Goal: Check status

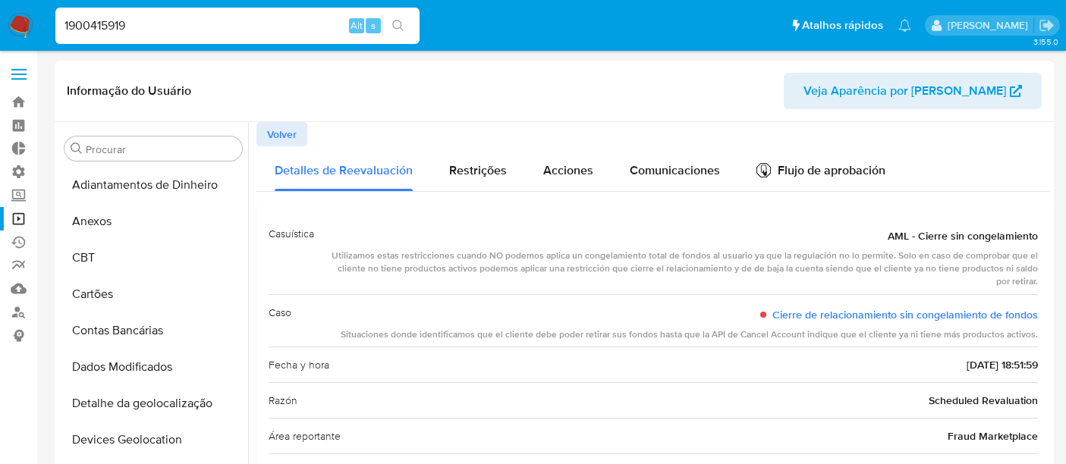
select select "10"
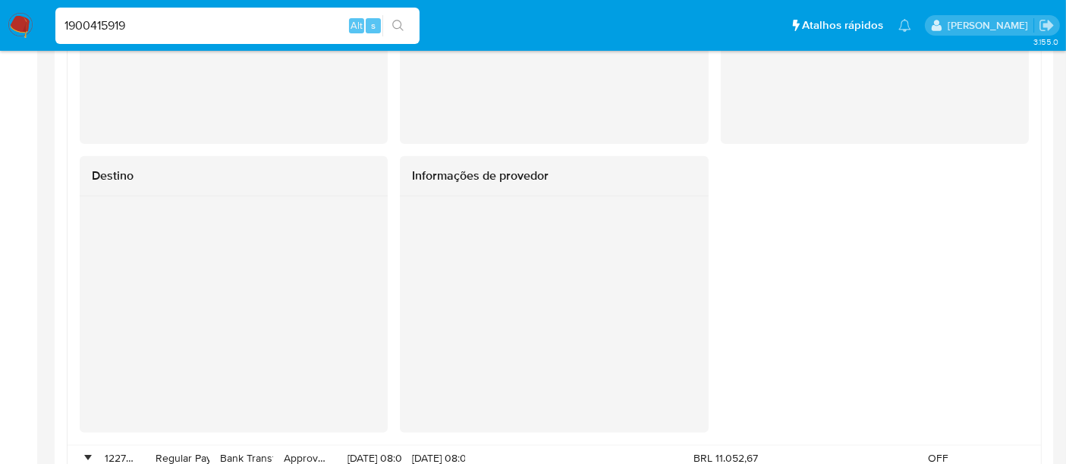
scroll to position [117, 0]
click at [25, 20] on nav "Pausado Ver notificaciones 1900415919 Alt s Atalhos rápidos Presiona las siguie…" at bounding box center [533, 25] width 1066 height 51
type input "ABNo4F00BJLfYLTFurztL88g"
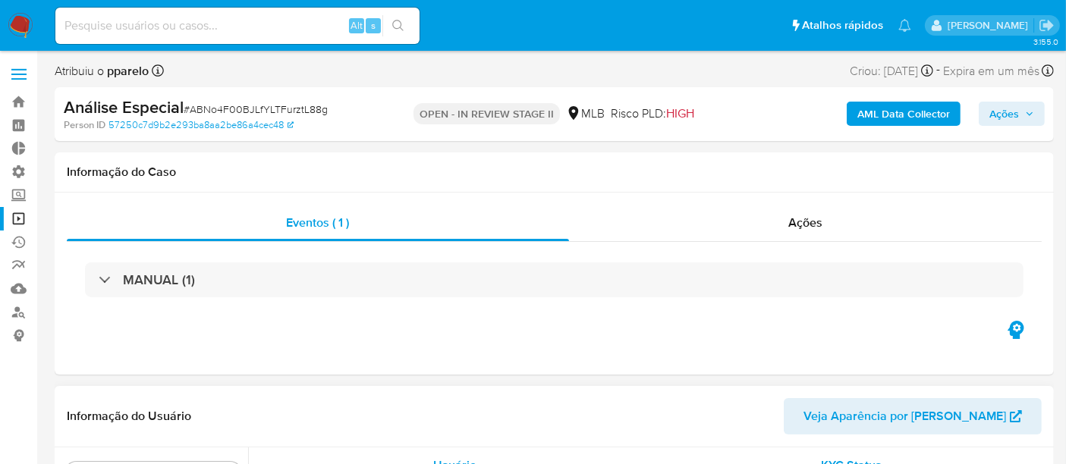
scroll to position [713, 0]
select select "10"
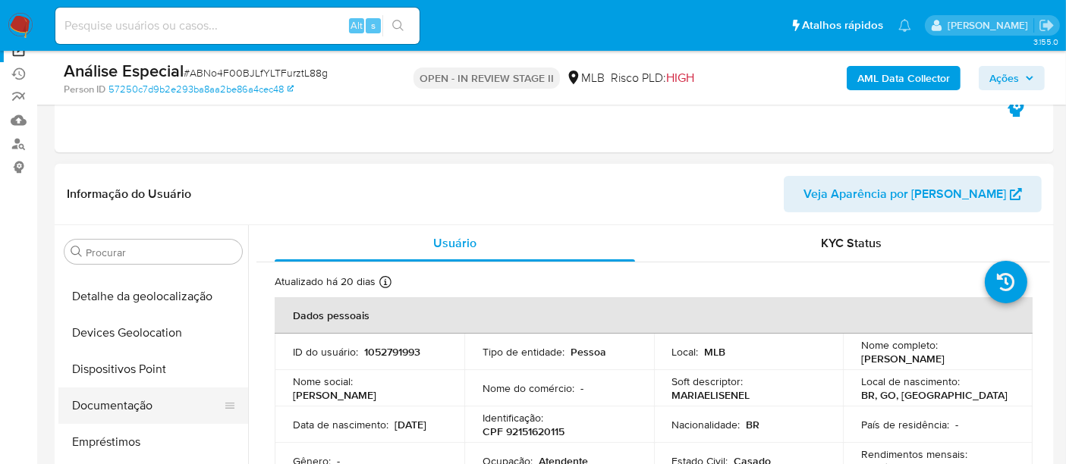
scroll to position [208, 0]
click at [118, 402] on button "Documentação" at bounding box center [146, 408] width 177 height 36
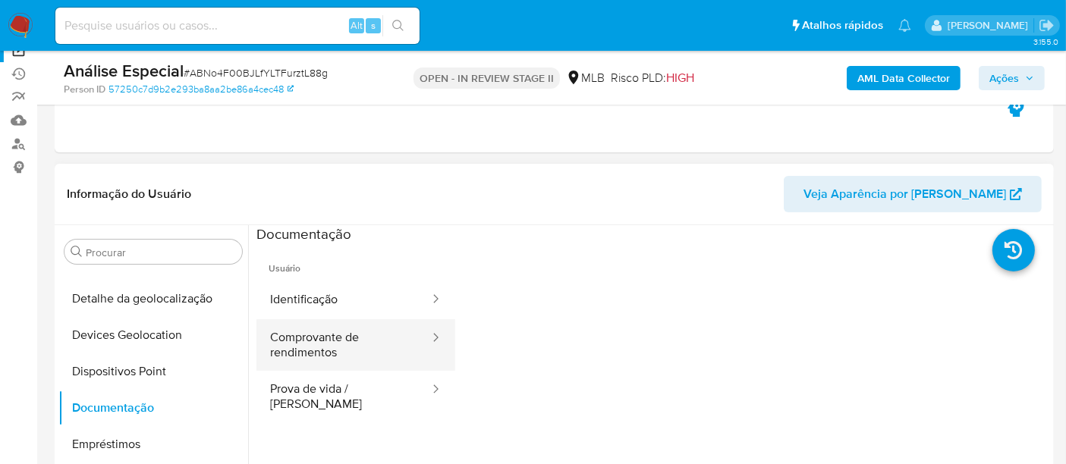
click at [344, 347] on button "Comprovante de rendimentos" at bounding box center [343, 345] width 174 height 52
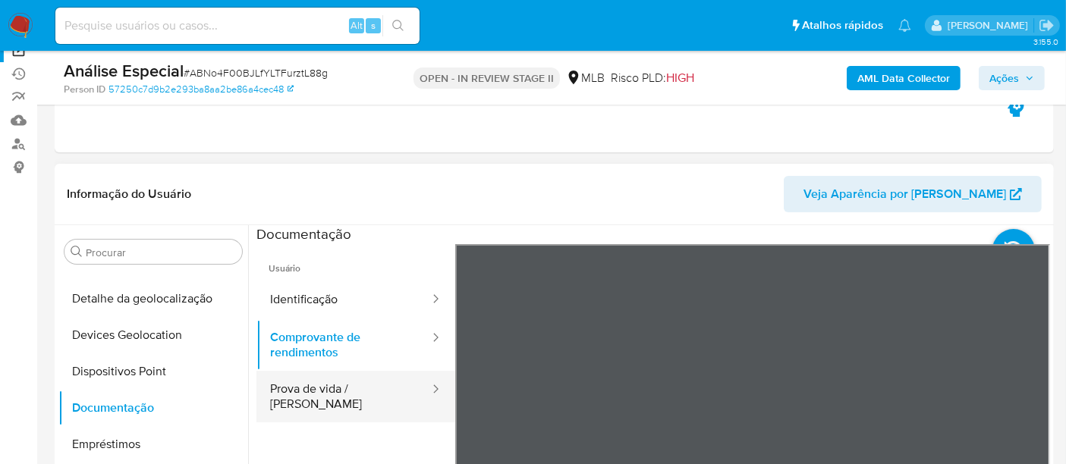
click at [346, 398] on button "Prova de vida / [PERSON_NAME]" at bounding box center [343, 397] width 174 height 52
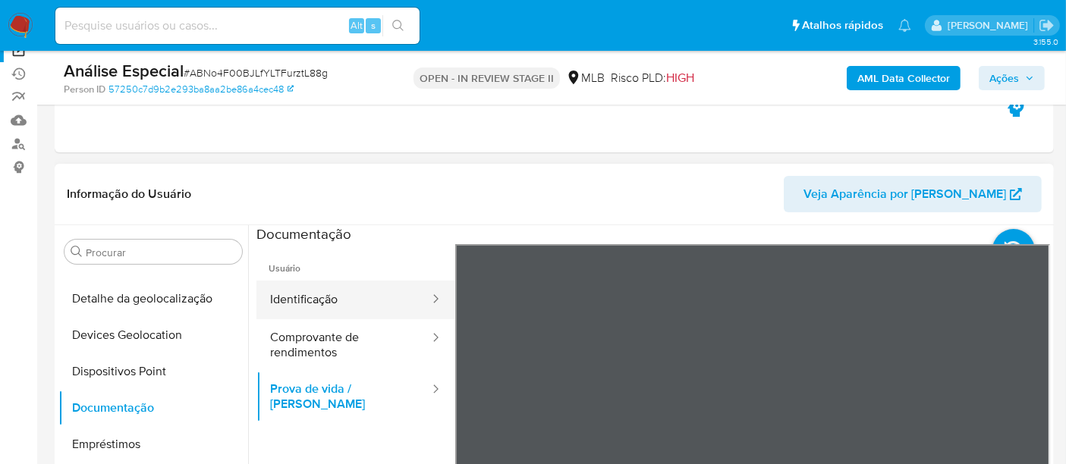
click at [309, 296] on button "Identificação" at bounding box center [343, 300] width 174 height 39
